Goal: Task Accomplishment & Management: Complete application form

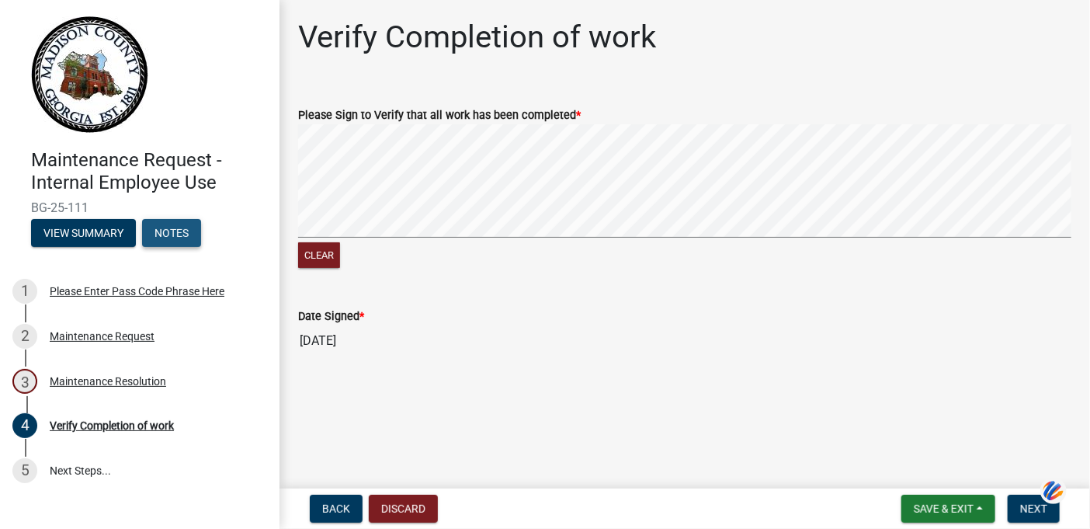
click at [171, 229] on button "Notes" at bounding box center [171, 233] width 59 height 28
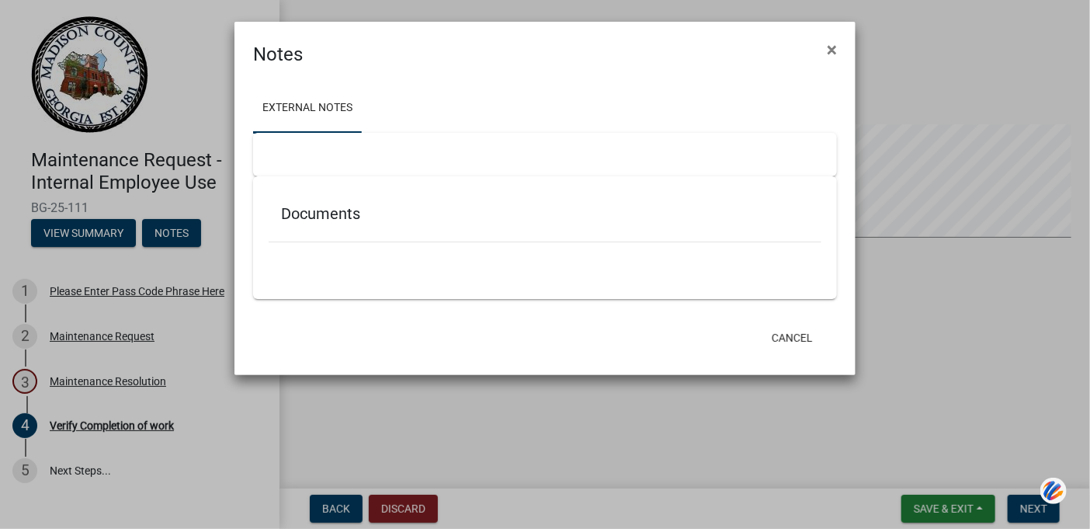
click at [106, 231] on ngb-modal-window "Notes × External Notes Documents Cancel" at bounding box center [545, 264] width 1090 height 529
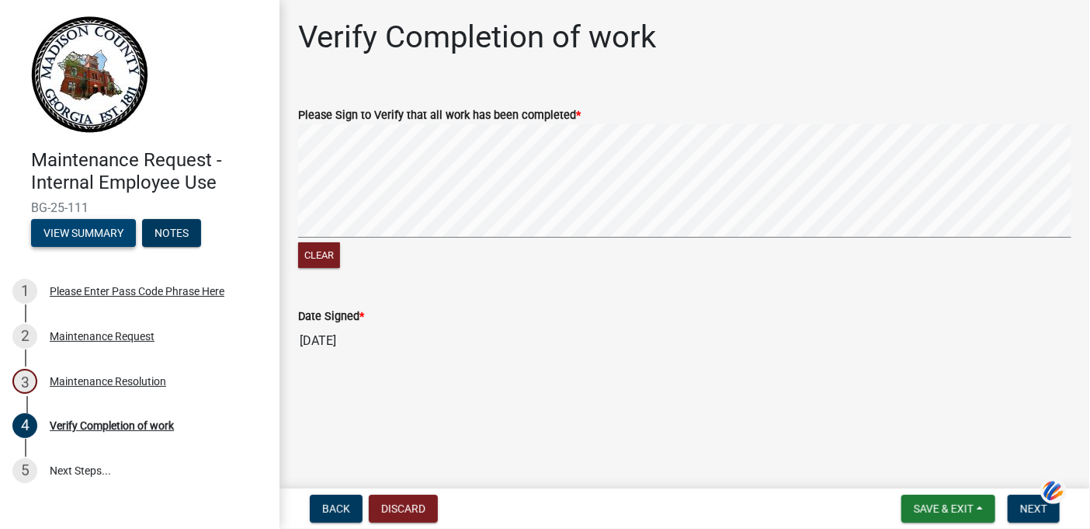
click at [106, 231] on button "View Summary" at bounding box center [83, 233] width 105 height 28
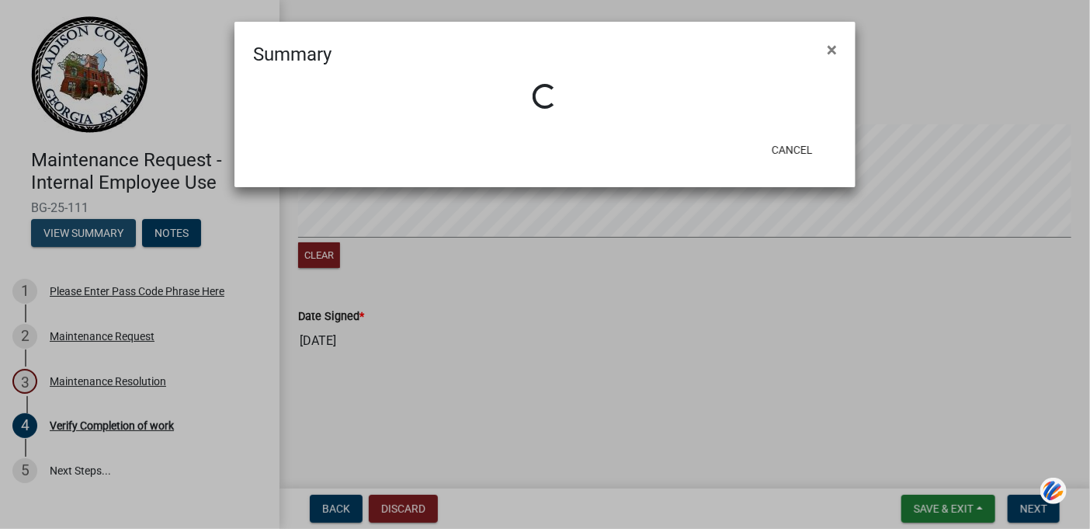
click at [106, 231] on ngb-modal-window "Summary × Loading... Cancel" at bounding box center [545, 264] width 1090 height 529
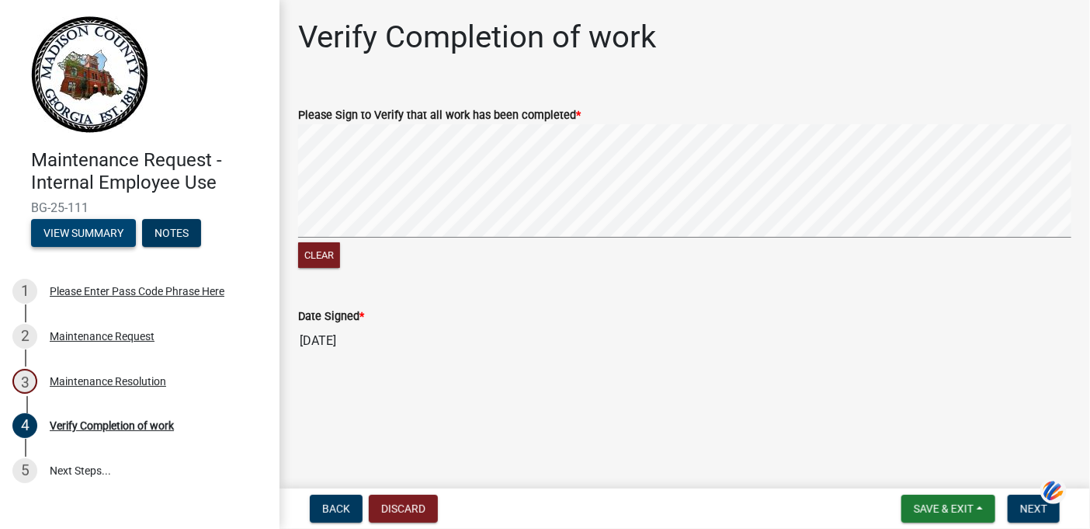
click at [1034, 0] on html "Internet Explorer does NOT work with GeoPermits. Get a new browser for more sec…" at bounding box center [545, 264] width 1090 height 529
click at [1030, 514] on span "Next" at bounding box center [1034, 508] width 27 height 12
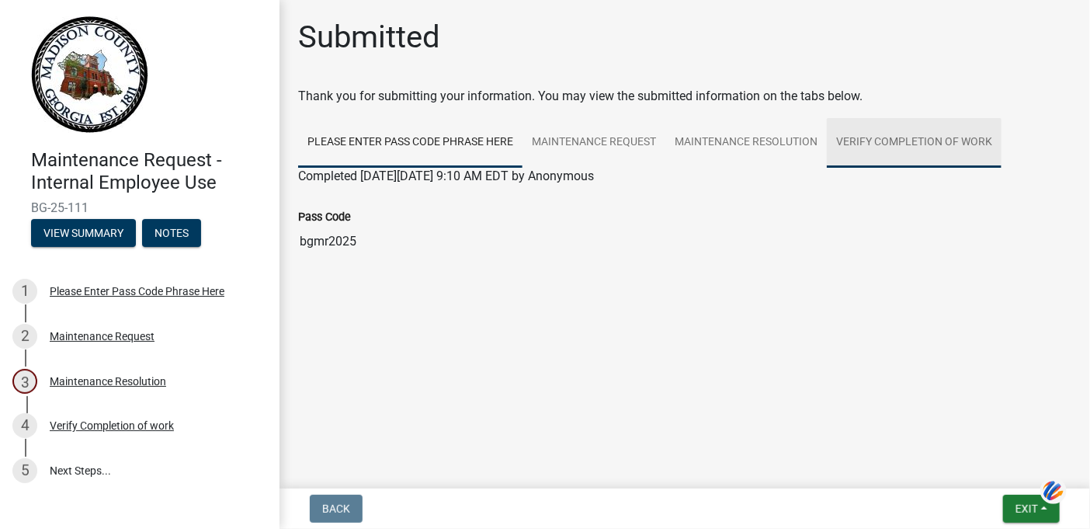
click at [896, 137] on link "Verify Completion of work" at bounding box center [914, 143] width 175 height 50
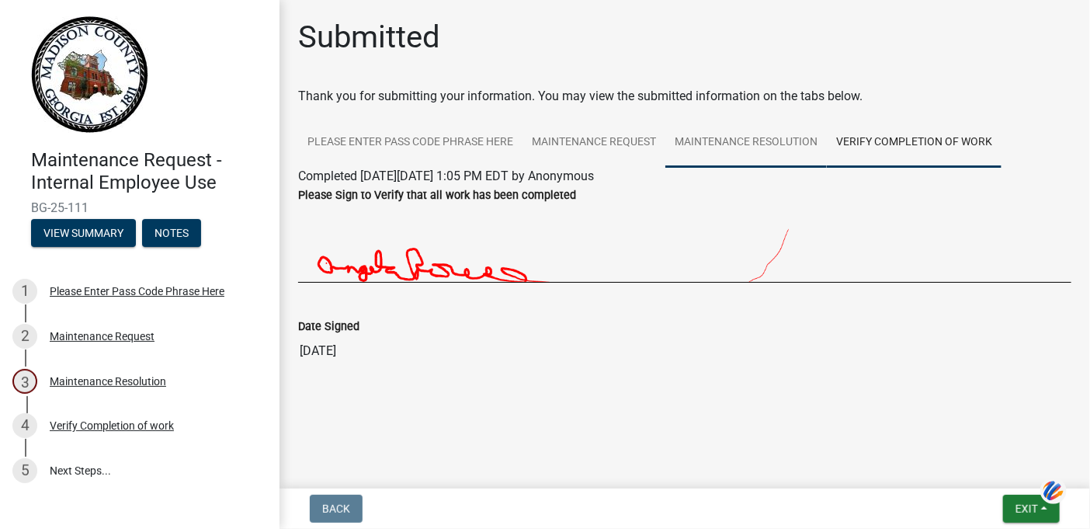
click at [748, 141] on link "Maintenance Resolution" at bounding box center [747, 143] width 162 height 50
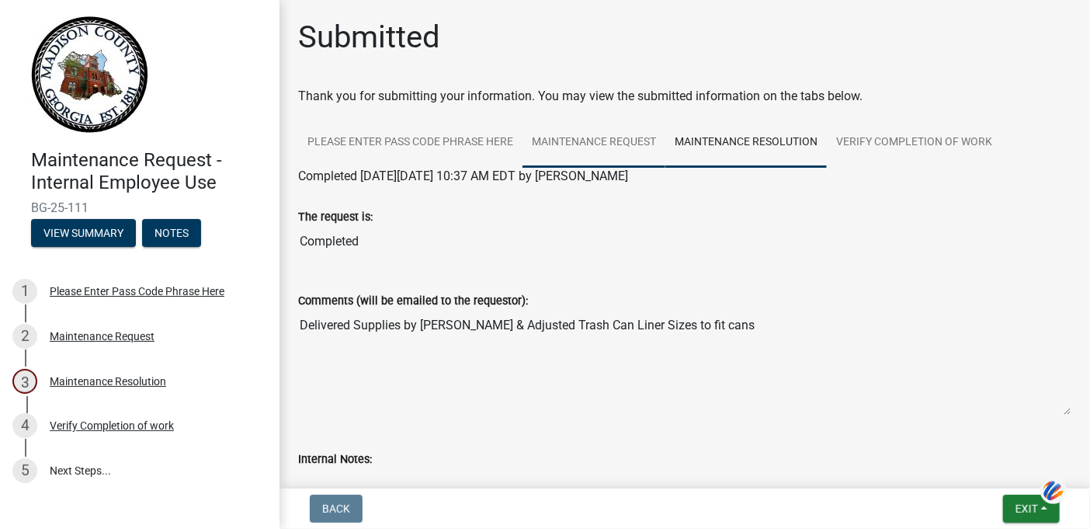
click at [622, 142] on link "Maintenance Request" at bounding box center [594, 143] width 143 height 50
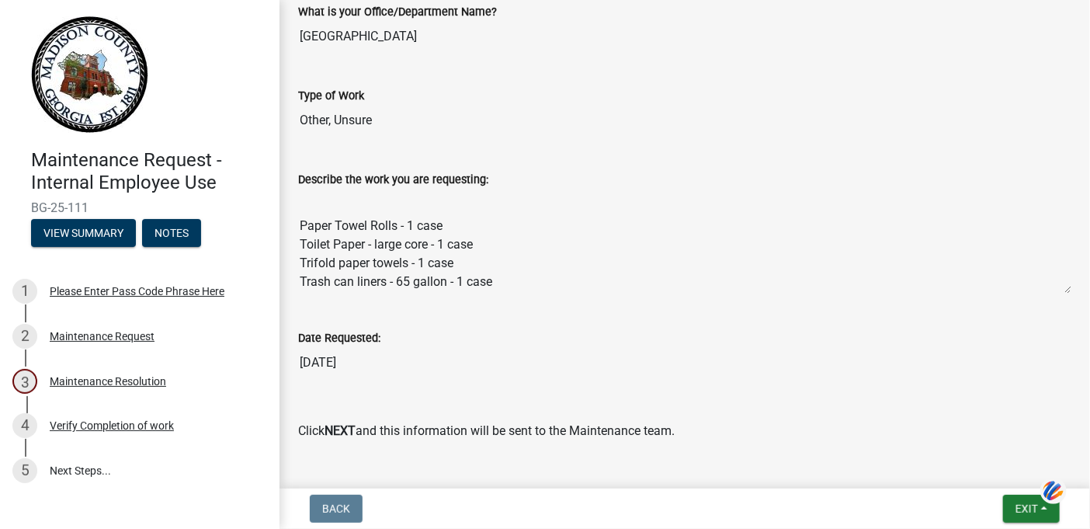
scroll to position [78, 0]
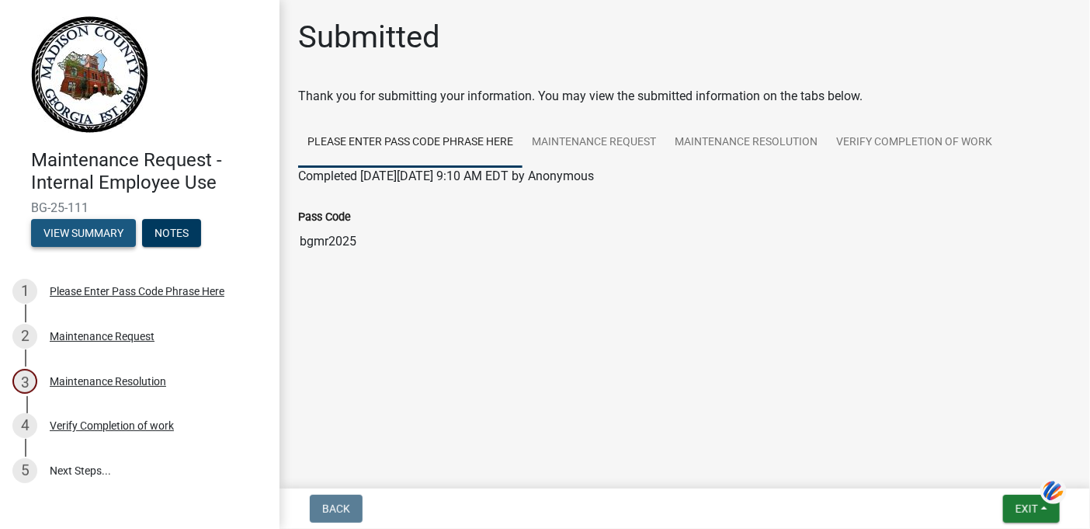
click at [85, 228] on button "View Summary" at bounding box center [83, 233] width 105 height 28
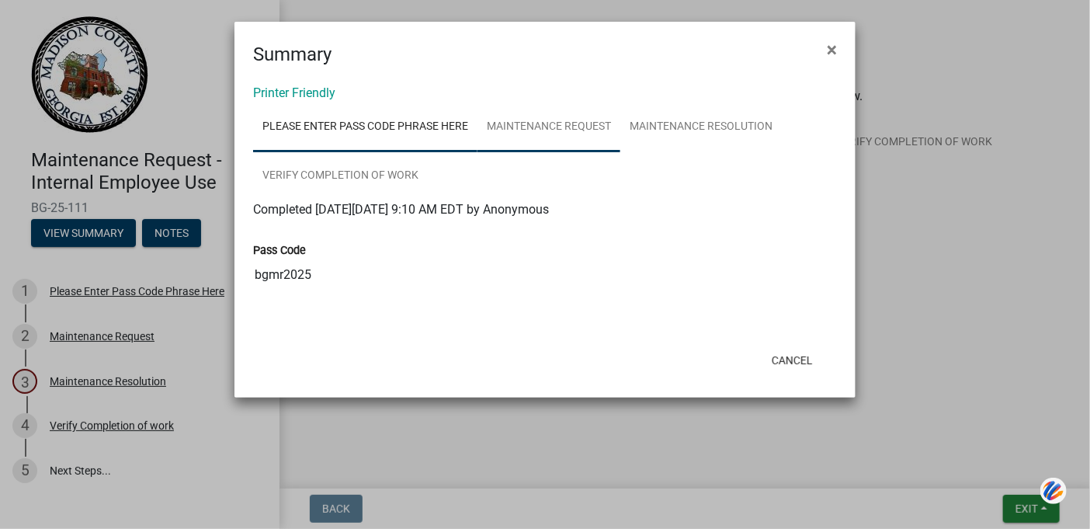
click at [527, 123] on link "Maintenance Request" at bounding box center [549, 128] width 143 height 50
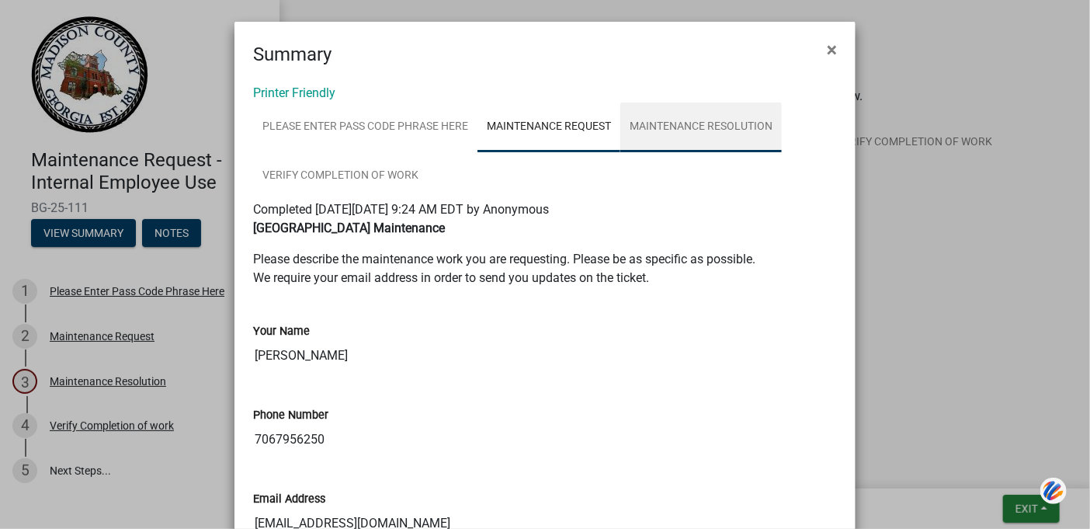
click at [685, 123] on link "Maintenance Resolution" at bounding box center [702, 128] width 162 height 50
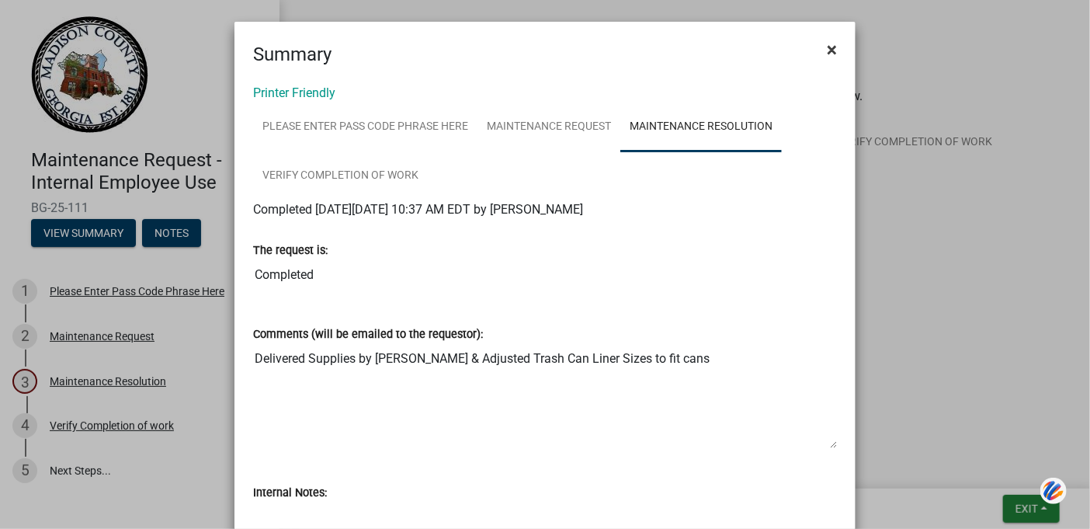
click at [827, 48] on span "×" at bounding box center [832, 50] width 10 height 22
